Goal: Task Accomplishment & Management: Manage account settings

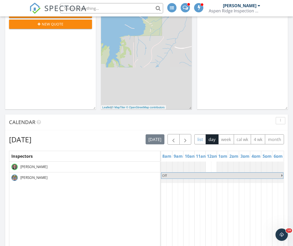
scroll to position [129, 0]
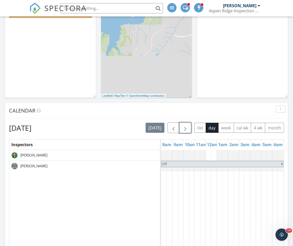
click at [187, 129] on span "button" at bounding box center [185, 128] width 6 height 6
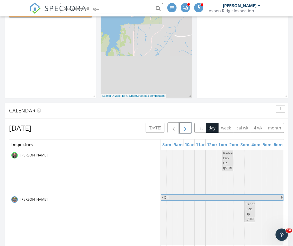
click at [187, 129] on span "button" at bounding box center [185, 128] width 6 height 6
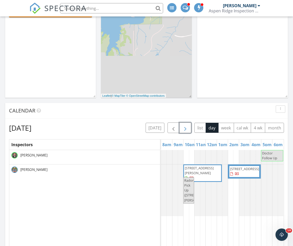
click at [187, 129] on span "button" at bounding box center [185, 128] width 6 height 6
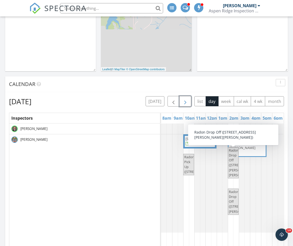
scroll to position [180, 0]
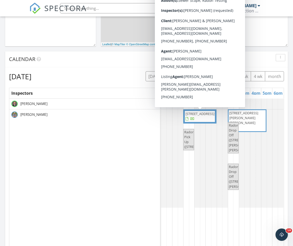
click at [205, 116] on span "759 Crystal Ct, Lafayette 80026" at bounding box center [199, 113] width 29 height 5
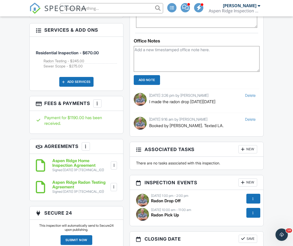
drag, startPoint x: 17, startPoint y: 101, endPoint x: 17, endPoint y: 94, distance: 7.5
click at [17, 101] on div "Dashboard Templates Contacts Metrics Automations Settings Inspections Support C…" at bounding box center [146, 195] width 293 height 1161
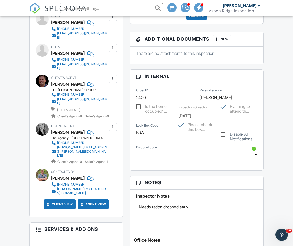
scroll to position [232, 0]
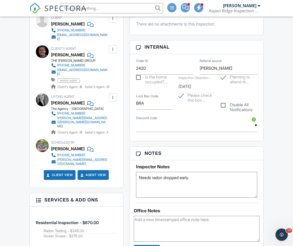
click at [135, 147] on h3 "Notes" at bounding box center [197, 153] width 134 height 13
click at [94, 8] on input "text" at bounding box center [111, 8] width 103 height 10
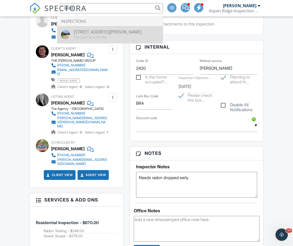
type input "8498"
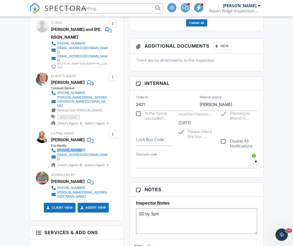
drag, startPoint x: 115, startPoint y: 135, endPoint x: 57, endPoint y: 136, distance: 58.2
click at [57, 136] on div "Listing Agent [PERSON_NAME] Exp Realty [PHONE_NUMBER] [EMAIL_ADDRESS][DOMAIN_NA…" at bounding box center [91, 149] width 81 height 38
copy div "[PHONE_NUMBER]"
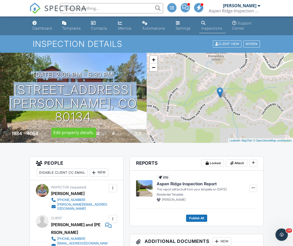
drag, startPoint x: 18, startPoint y: 74, endPoint x: 139, endPoint y: 123, distance: 130.8
click at [139, 123] on div "[DATE] 2:00 pm - 5:30 pm [STREET_ADDRESS] Parker, CO 80134" at bounding box center [73, 97] width 147 height 53
copy div "[DATE] 2:00 pm - 5:30 pm [STREET_ADDRESS][PERSON_NAME]"
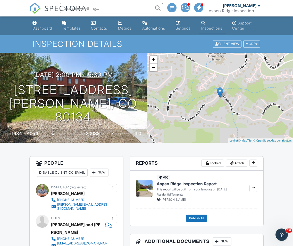
click at [100, 7] on input "text" at bounding box center [111, 8] width 103 height 10
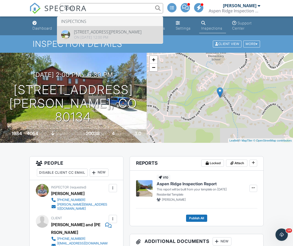
type input "5092"
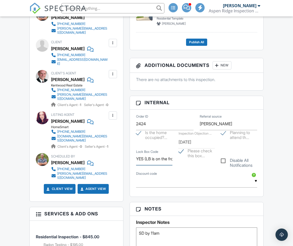
click at [164, 158] on input "YES (LB is on the front railing near the stairs and front door)" at bounding box center [154, 159] width 36 height 13
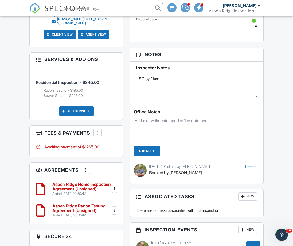
scroll to position [382, 0]
